Goal: Information Seeking & Learning: Learn about a topic

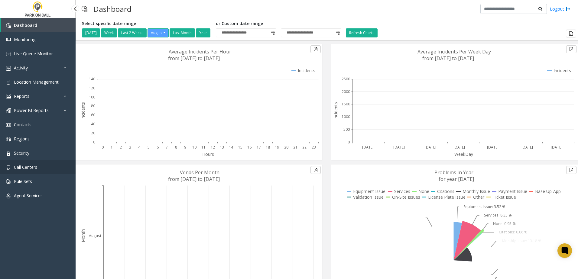
click at [38, 170] on link "Call Centers" at bounding box center [38, 167] width 76 height 14
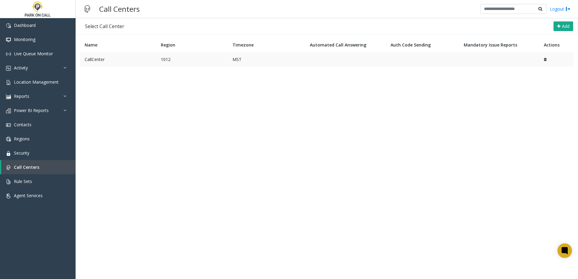
click at [134, 59] on td "CallCenter" at bounding box center [118, 59] width 76 height 15
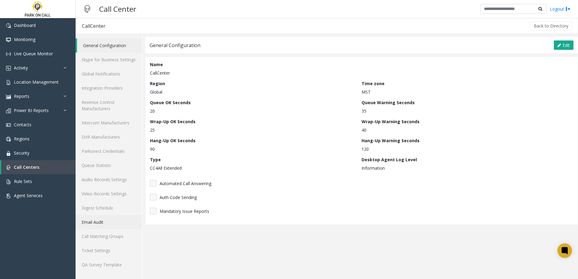
click at [109, 219] on link "Email Audit" at bounding box center [109, 222] width 66 height 14
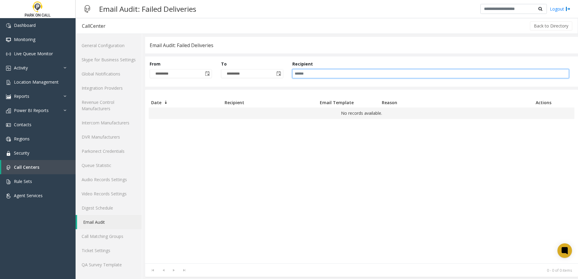
click at [406, 71] on input at bounding box center [430, 73] width 277 height 9
click at [210, 75] on span "Toggle calendar" at bounding box center [207, 73] width 5 height 5
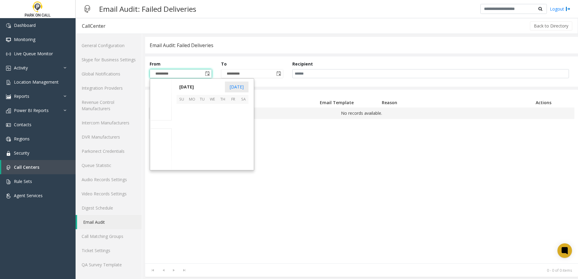
scroll to position [108474, 0]
click at [202, 149] on span "26" at bounding box center [202, 150] width 10 height 10
type input "*********"
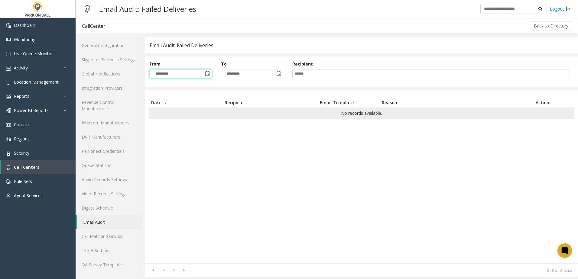
click at [312, 109] on td "No records available." at bounding box center [362, 113] width 426 height 11
click at [343, 73] on input at bounding box center [430, 73] width 277 height 9
type input "**********"
click at [342, 73] on input "**********" at bounding box center [430, 73] width 277 height 9
click at [209, 72] on span "Toggle calendar" at bounding box center [207, 73] width 5 height 5
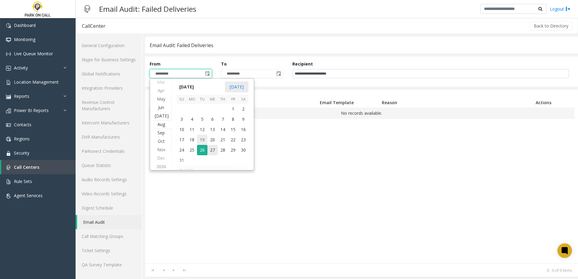
click at [199, 143] on span "19" at bounding box center [202, 140] width 10 height 10
type input "*********"
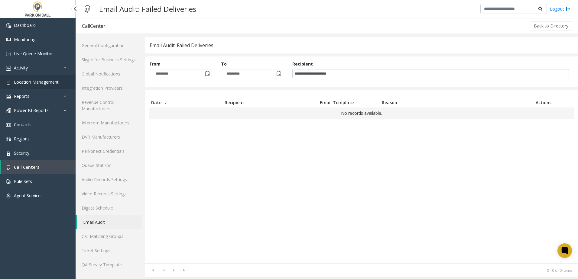
click at [28, 83] on span "Location Management" at bounding box center [36, 82] width 45 height 6
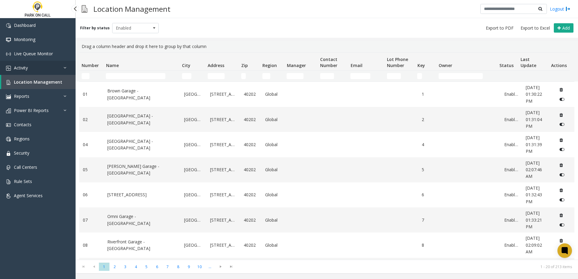
click at [43, 63] on link "Activity" at bounding box center [38, 68] width 76 height 14
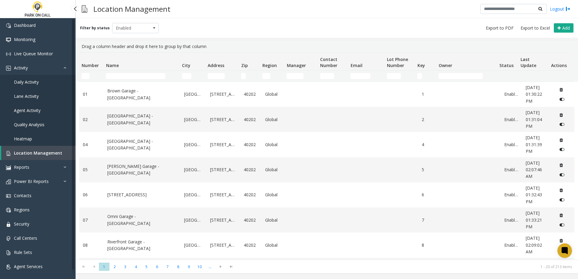
click at [49, 81] on link "Daily Activity" at bounding box center [38, 82] width 76 height 14
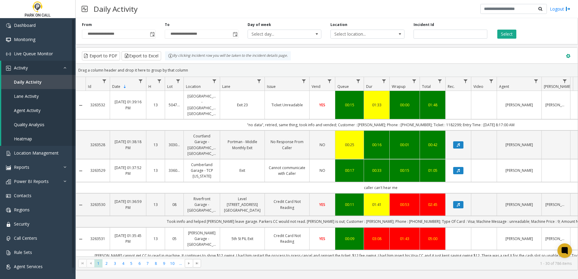
click at [566, 57] on span at bounding box center [568, 56] width 7 height 7
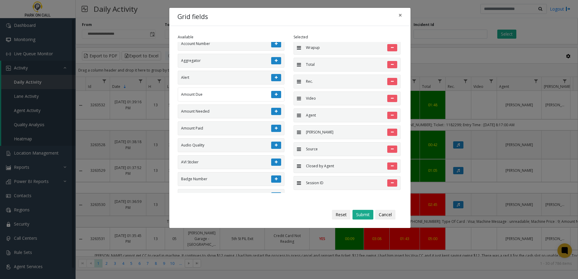
scroll to position [272, 0]
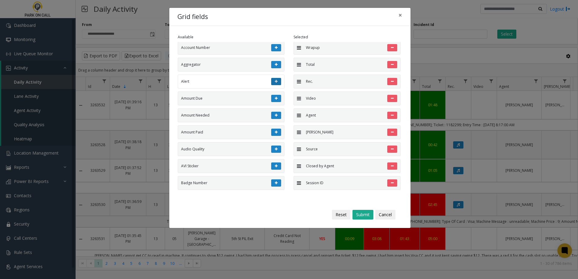
click at [271, 81] on button at bounding box center [276, 81] width 10 height 7
click at [357, 215] on button "Submit" at bounding box center [363, 215] width 21 height 10
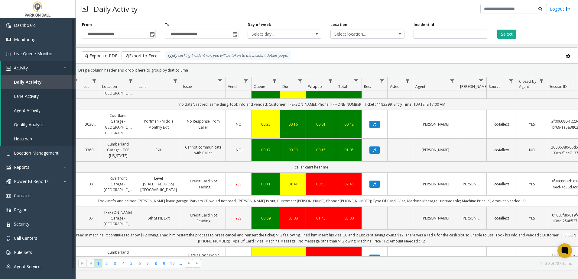
scroll to position [0, 0]
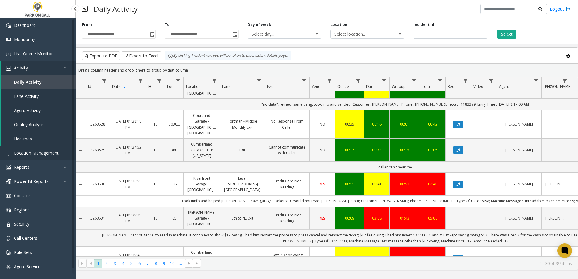
click at [42, 150] on link "Location Management" at bounding box center [38, 153] width 76 height 14
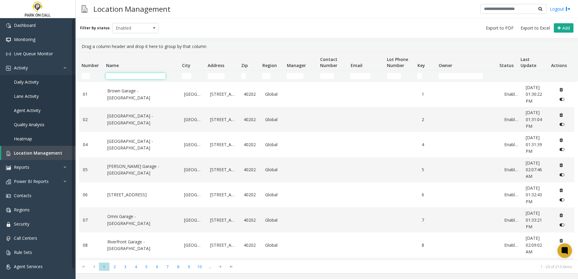
click at [130, 76] on input "Name Filter" at bounding box center [136, 76] width 60 height 6
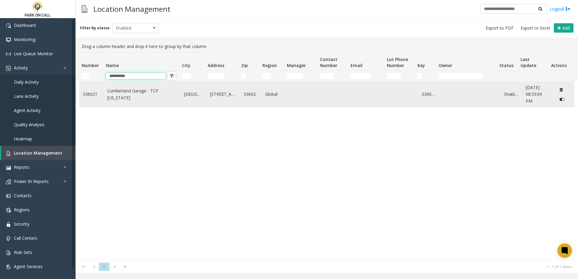
type input "**********"
click at [139, 103] on td "Cumberland Garage - TCP [US_STATE]" at bounding box center [142, 94] width 77 height 25
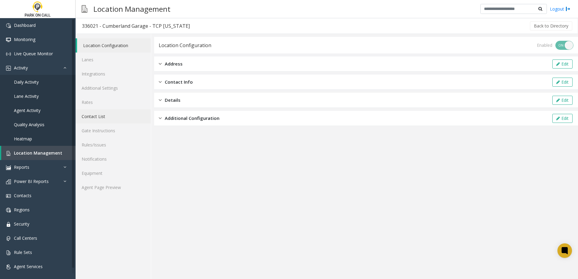
click at [96, 115] on link "Contact List" at bounding box center [113, 116] width 75 height 14
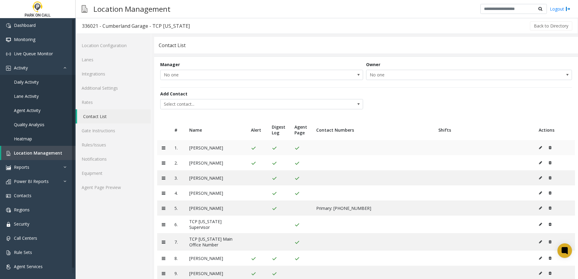
click at [196, 150] on td "[PERSON_NAME]" at bounding box center [216, 147] width 62 height 15
click at [39, 197] on link "Contacts" at bounding box center [38, 196] width 76 height 14
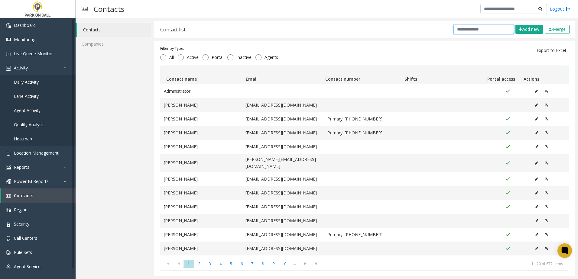
click at [490, 29] on input "text" at bounding box center [484, 29] width 60 height 9
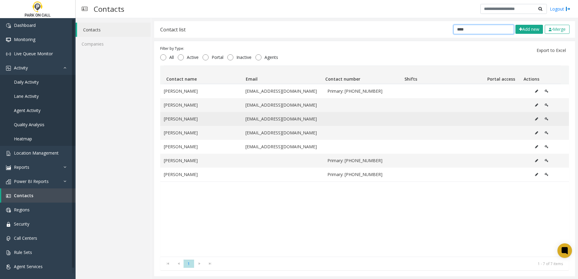
type input "****"
drag, startPoint x: 242, startPoint y: 120, endPoint x: 310, endPoint y: 121, distance: 67.7
click at [310, 121] on td "[EMAIL_ADDRESS][DOMAIN_NAME]" at bounding box center [283, 119] width 82 height 14
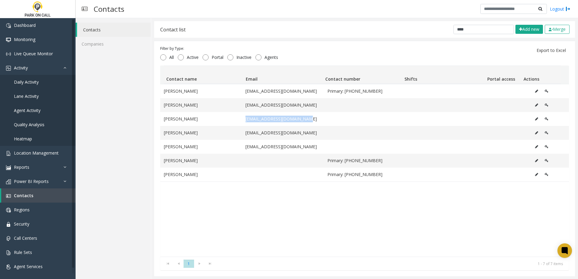
copy td "[EMAIL_ADDRESS][DOMAIN_NAME]"
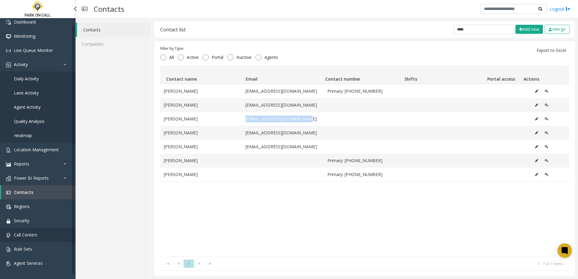
click at [40, 232] on link "Call Centers" at bounding box center [38, 235] width 76 height 14
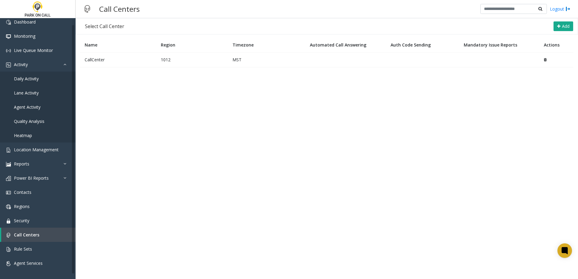
click at [109, 65] on td "CallCenter" at bounding box center [118, 59] width 76 height 15
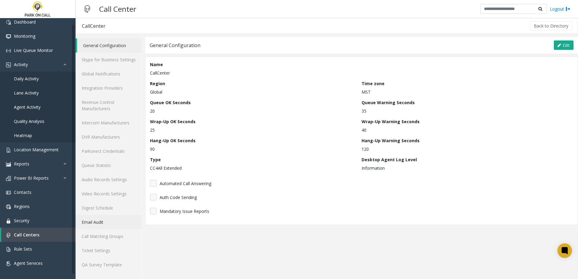
click at [101, 226] on link "Email Audit" at bounding box center [109, 222] width 66 height 14
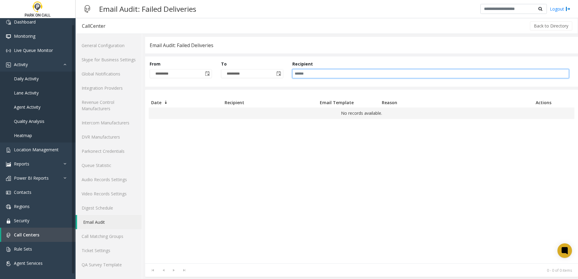
click at [342, 75] on input at bounding box center [430, 73] width 277 height 9
paste input "**********"
type input "**********"
click at [206, 73] on span "Toggle calendar" at bounding box center [207, 73] width 5 height 5
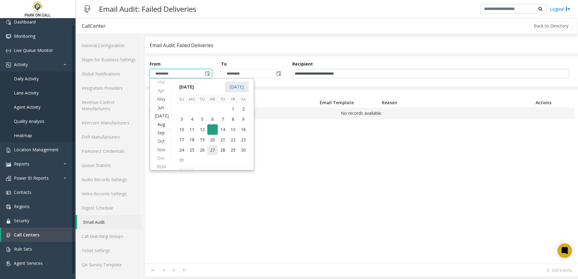
click at [213, 130] on span "13" at bounding box center [212, 130] width 10 height 10
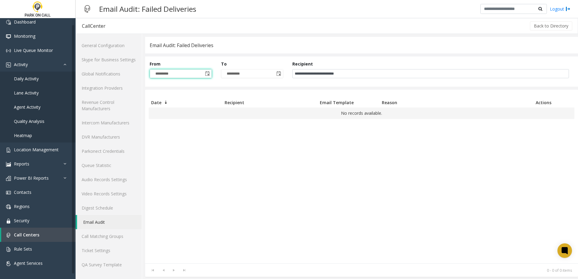
click at [194, 43] on div "Email Audit: Failed Deliveries" at bounding box center [182, 45] width 64 height 8
click at [164, 43] on div "Email Audit: Failed Deliveries" at bounding box center [182, 45] width 64 height 8
click at [109, 205] on link "Digest Schedule" at bounding box center [109, 208] width 66 height 14
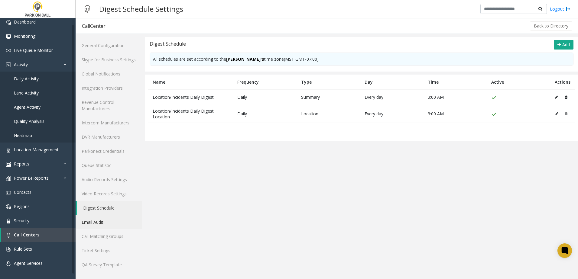
click at [103, 224] on link "Email Audit" at bounding box center [109, 222] width 66 height 14
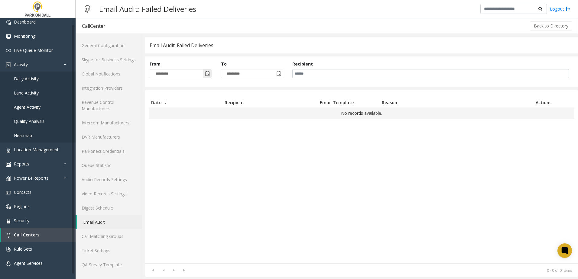
click at [211, 74] on span "Toggle calendar" at bounding box center [207, 74] width 8 height 8
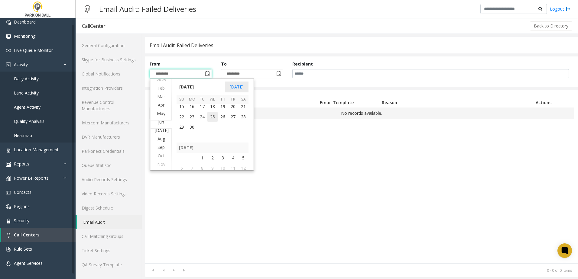
click at [215, 116] on span "25" at bounding box center [212, 117] width 10 height 10
type input "*********"
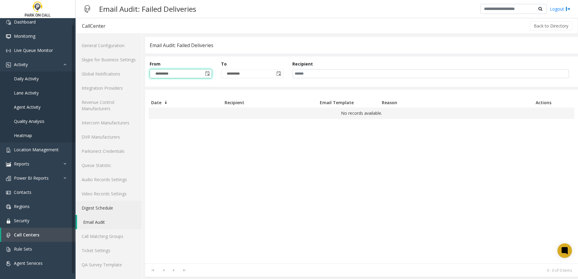
click at [95, 206] on link "Digest Schedule" at bounding box center [109, 208] width 66 height 14
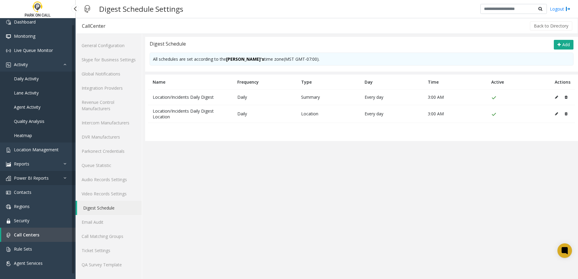
click at [44, 178] on span "Power BI Reports" at bounding box center [31, 178] width 35 height 6
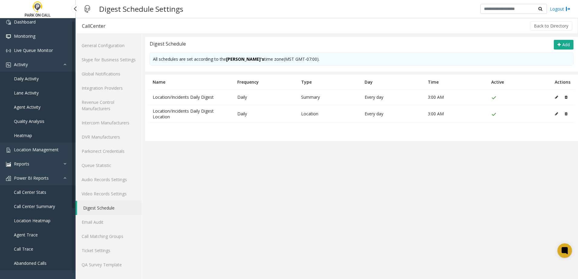
click at [39, 198] on link "Call Center Stats" at bounding box center [38, 192] width 76 height 14
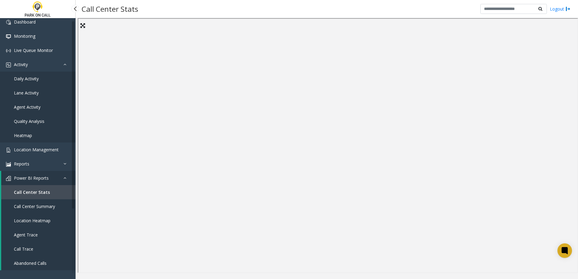
click at [50, 142] on link "Heatmap" at bounding box center [38, 136] width 76 height 14
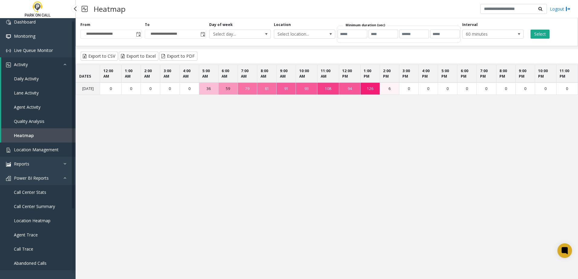
click at [49, 143] on link "Location Management" at bounding box center [38, 150] width 76 height 14
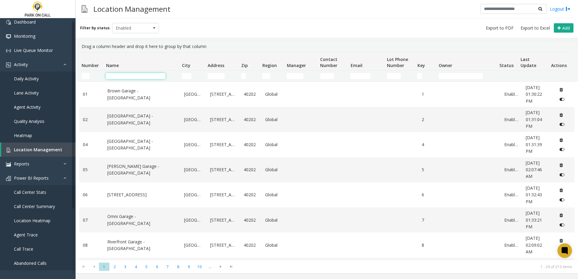
click at [139, 74] on input "Name Filter" at bounding box center [136, 76] width 60 height 6
click at [138, 28] on span "Enabled" at bounding box center [131, 28] width 37 height 10
click at [133, 23] on span "Enabled" at bounding box center [131, 28] width 37 height 10
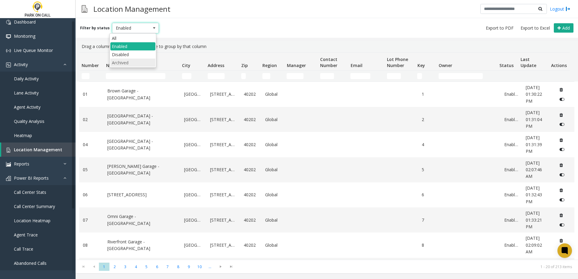
click at [134, 61] on li "Archived" at bounding box center [132, 63] width 45 height 8
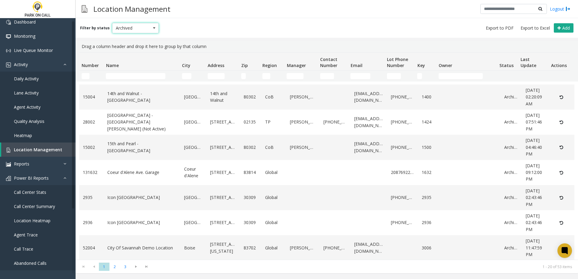
scroll to position [325, 0]
click at [113, 265] on span "2" at bounding box center [114, 267] width 11 height 8
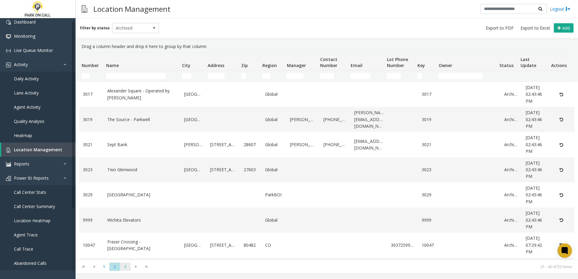
click at [122, 266] on span "3" at bounding box center [125, 267] width 11 height 8
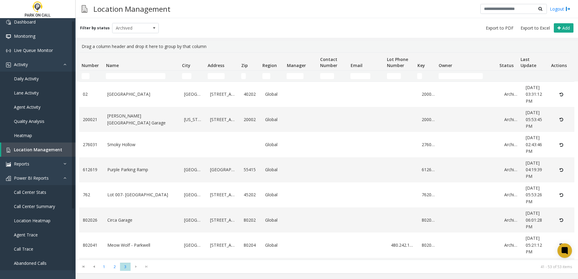
click at [140, 35] on div "Filter by status Archived Add" at bounding box center [327, 28] width 503 height 20
click at [141, 26] on span "Archived" at bounding box center [131, 28] width 37 height 10
click at [132, 37] on li "All" at bounding box center [132, 38] width 45 height 8
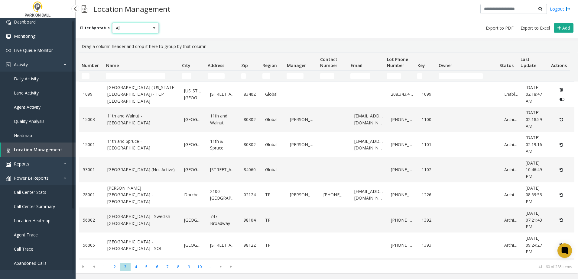
click at [37, 190] on span "Call Center Stats" at bounding box center [30, 193] width 32 height 6
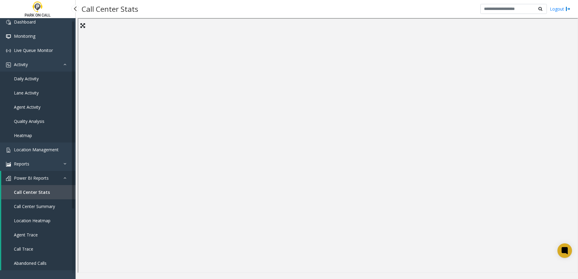
click at [41, 252] on link "Call Trace" at bounding box center [38, 249] width 74 height 14
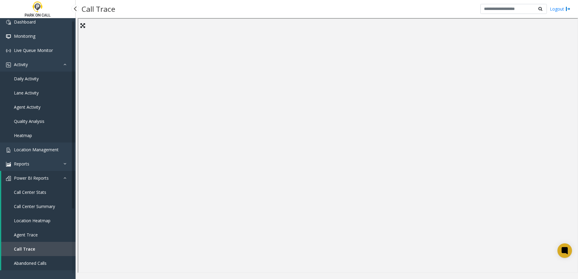
click at [36, 73] on link "Daily Activity" at bounding box center [38, 79] width 76 height 14
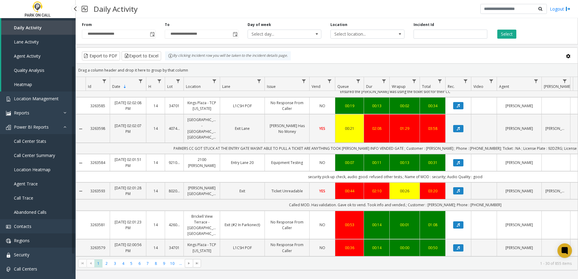
scroll to position [64, 0]
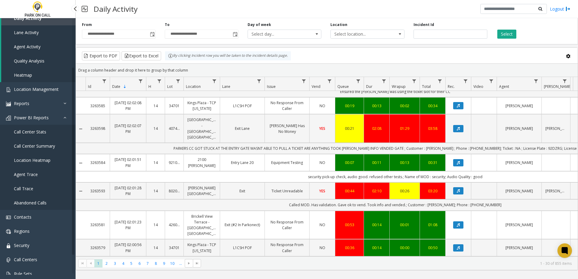
click at [36, 134] on span "Call Center Stats" at bounding box center [30, 132] width 32 height 6
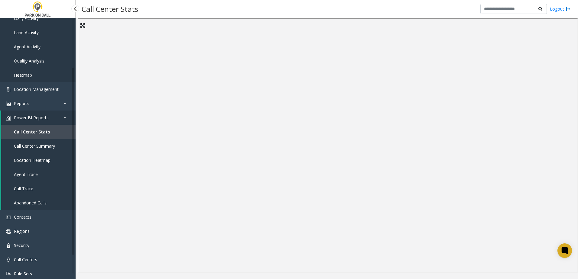
click at [36, 203] on span "Abandoned Calls" at bounding box center [30, 203] width 33 height 6
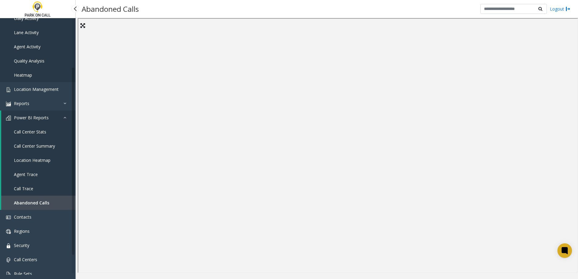
click at [40, 132] on span "Call Center Stats" at bounding box center [30, 132] width 32 height 6
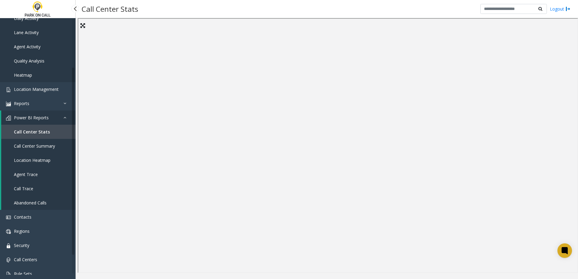
click at [18, 179] on link "Agent Trace" at bounding box center [38, 175] width 74 height 14
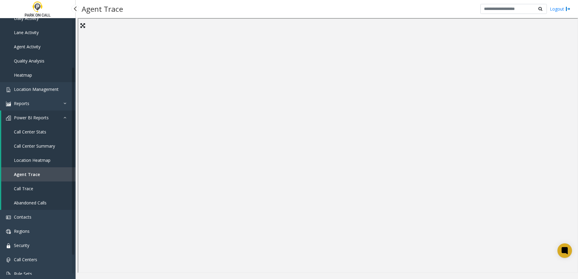
click at [55, 159] on link "Location Heatmap" at bounding box center [38, 160] width 74 height 14
click at [43, 145] on span "Call Center Summary" at bounding box center [34, 146] width 41 height 6
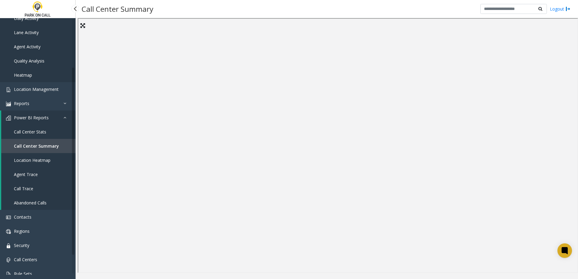
click at [32, 130] on span "Call Center Stats" at bounding box center [30, 132] width 32 height 6
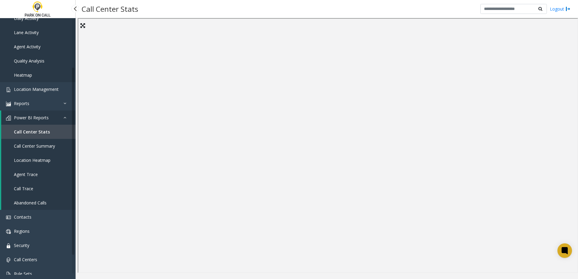
click at [38, 145] on span "Call Center Summary" at bounding box center [34, 146] width 41 height 6
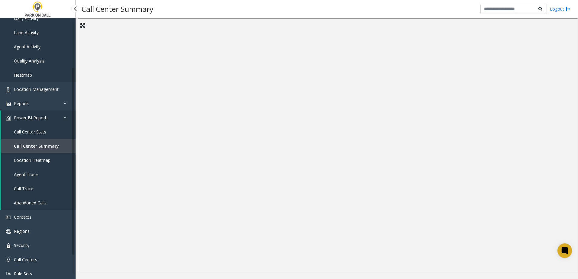
click at [31, 177] on span "Agent Trace" at bounding box center [26, 175] width 24 height 6
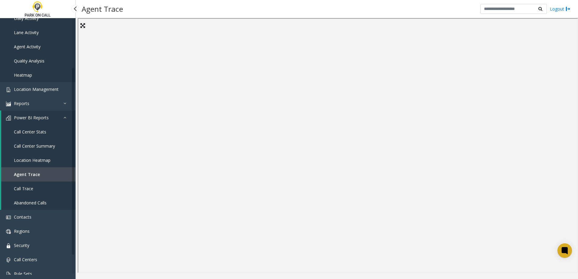
click at [26, 159] on span "Location Heatmap" at bounding box center [32, 161] width 37 height 6
click at [28, 150] on link "Call Center Summary" at bounding box center [38, 146] width 74 height 14
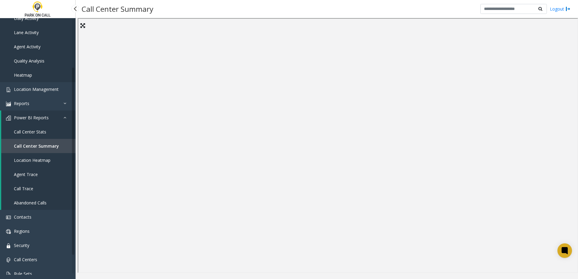
click at [26, 119] on span "Power BI Reports" at bounding box center [31, 118] width 35 height 6
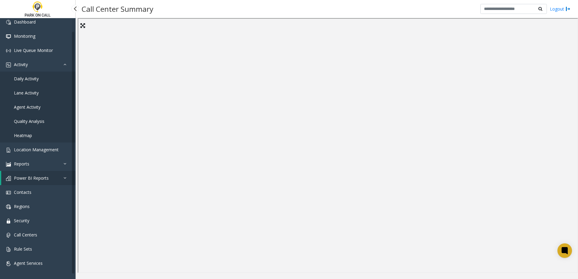
click at [40, 180] on span "Power BI Reports" at bounding box center [31, 178] width 35 height 6
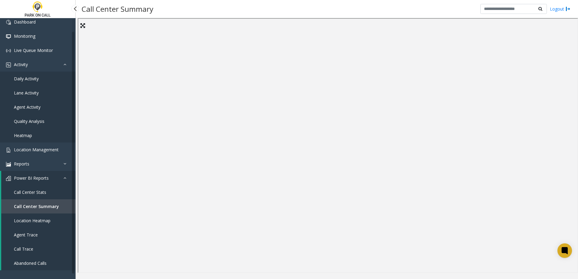
scroll to position [64, 0]
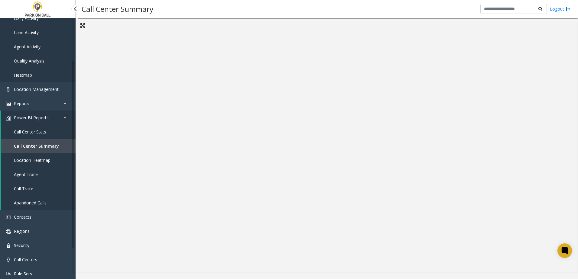
click at [53, 138] on link "Call Center Stats" at bounding box center [38, 132] width 74 height 14
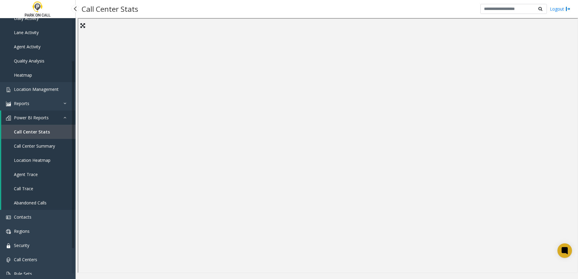
click at [28, 188] on span "Call Trace" at bounding box center [23, 189] width 19 height 6
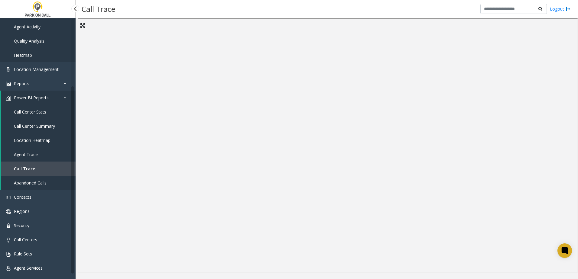
scroll to position [89, 0]
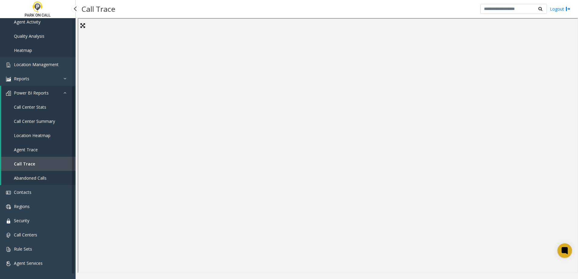
click at [44, 144] on link "Agent Trace" at bounding box center [38, 150] width 74 height 14
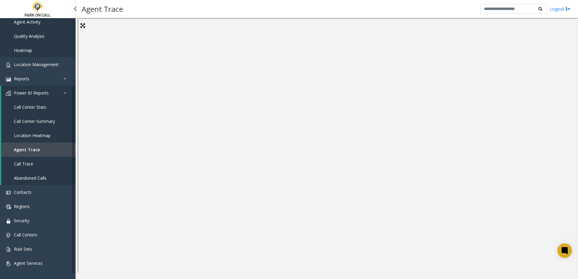
click at [44, 137] on span "Location Heatmap" at bounding box center [32, 136] width 37 height 6
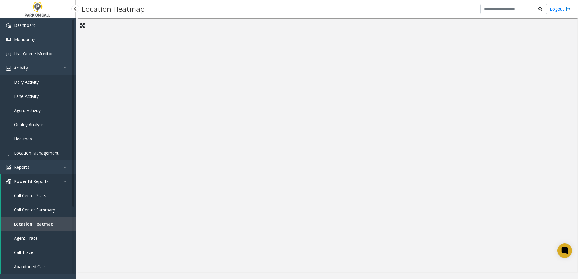
click at [44, 150] on link "Location Management" at bounding box center [38, 153] width 76 height 14
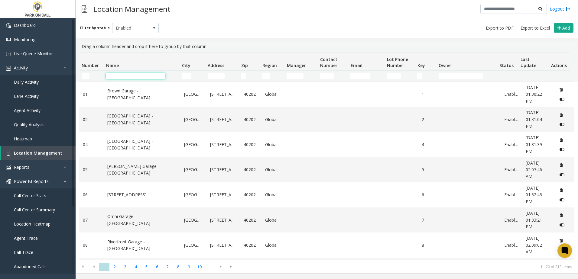
click at [130, 77] on input "Name Filter" at bounding box center [136, 76] width 60 height 6
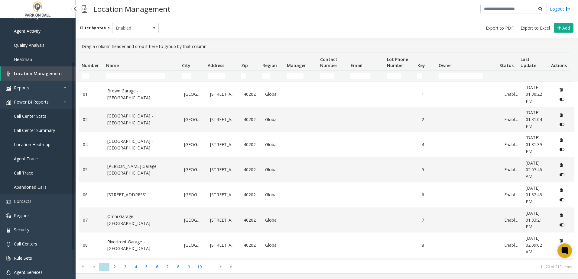
scroll to position [89, 0]
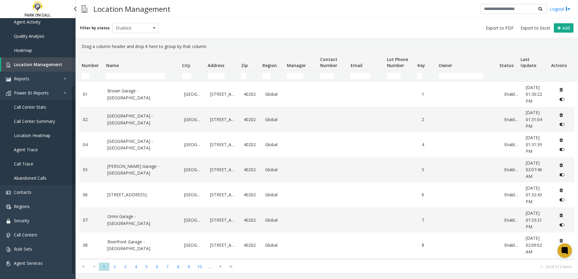
click at [22, 155] on link "Agent Trace" at bounding box center [38, 150] width 76 height 14
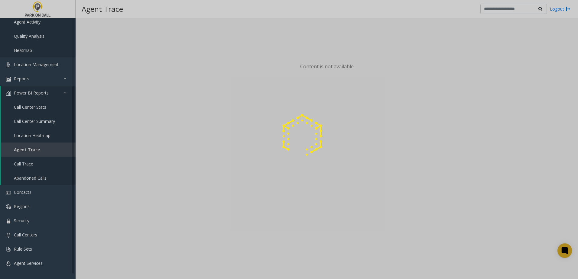
click at [22, 162] on div at bounding box center [289, 139] width 578 height 279
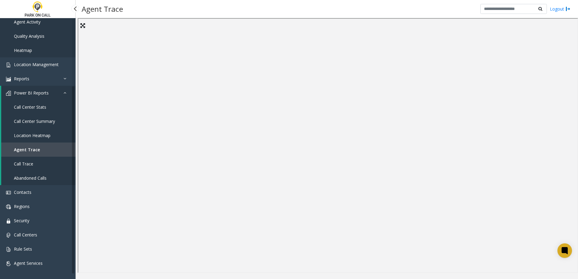
click at [22, 162] on span "Call Trace" at bounding box center [23, 164] width 19 height 6
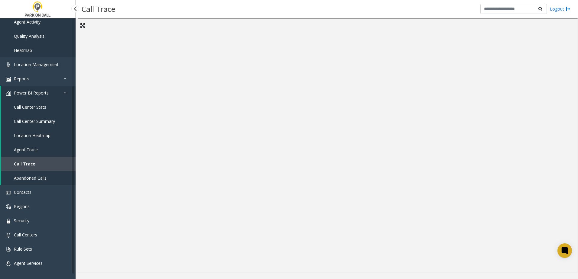
click at [55, 106] on link "Call Center Stats" at bounding box center [38, 107] width 74 height 14
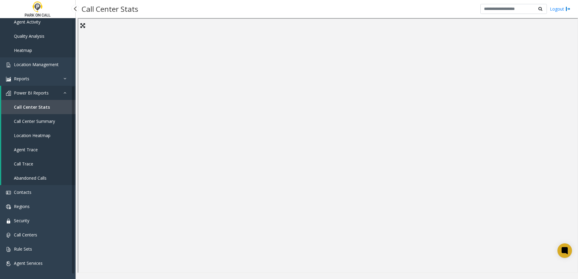
click at [22, 122] on span "Call Center Summary" at bounding box center [34, 122] width 41 height 6
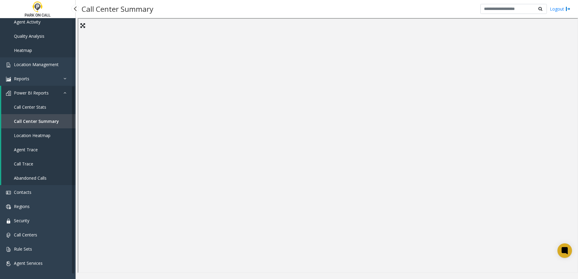
click at [39, 145] on link "Agent Trace" at bounding box center [38, 150] width 74 height 14
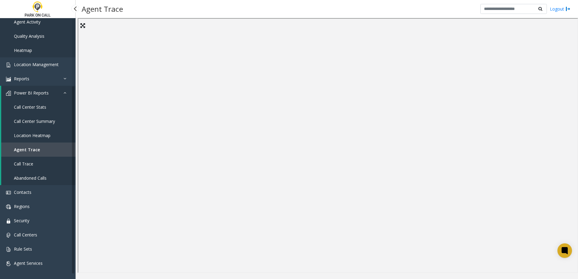
click at [47, 131] on link "Location Heatmap" at bounding box center [38, 136] width 74 height 14
click at [48, 110] on link "Call Center Stats" at bounding box center [38, 107] width 74 height 14
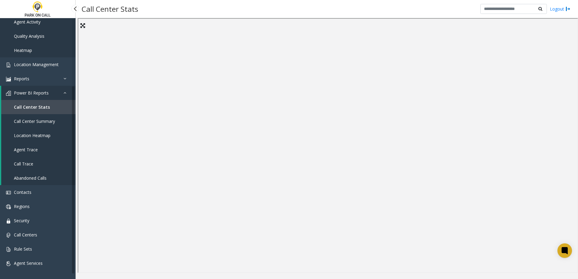
click at [21, 162] on span "Call Trace" at bounding box center [23, 164] width 19 height 6
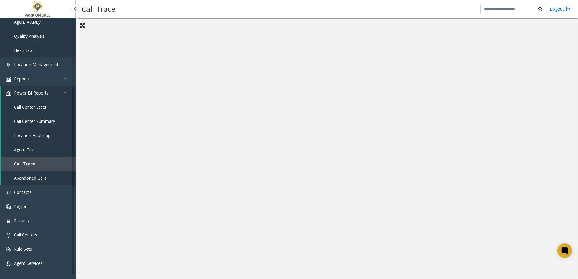
click at [40, 177] on span "Abandoned Calls" at bounding box center [30, 178] width 33 height 6
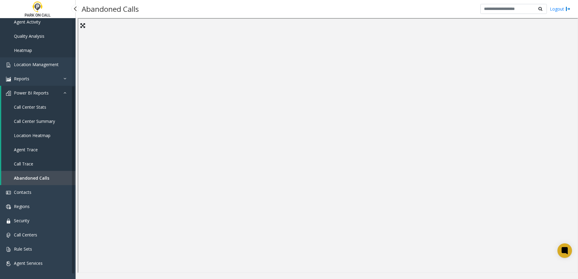
click at [26, 169] on link "Call Trace" at bounding box center [38, 164] width 74 height 14
